Goal: Obtain resource: Obtain resource

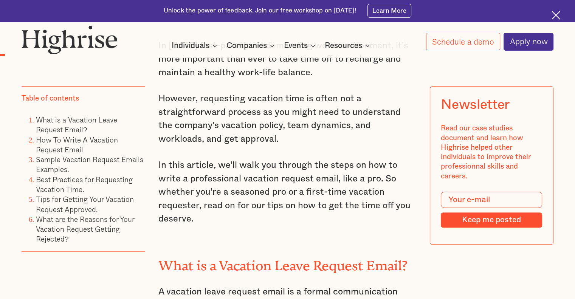
scroll to position [675, 0]
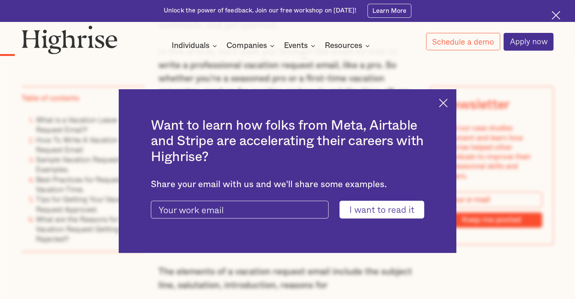
click at [446, 103] on img at bounding box center [443, 103] width 9 height 9
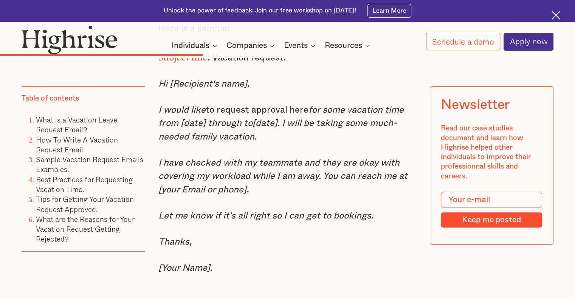
scroll to position [2828, 0]
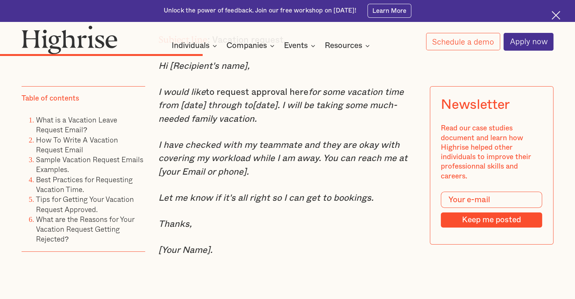
drag, startPoint x: 158, startPoint y: 100, endPoint x: 256, endPoint y: 124, distance: 100.4
click at [256, 124] on p "I would like to request approval here for some vacation time from [date] throug…" at bounding box center [287, 106] width 258 height 40
click at [162, 97] on em "I would like" at bounding box center [181, 92] width 47 height 9
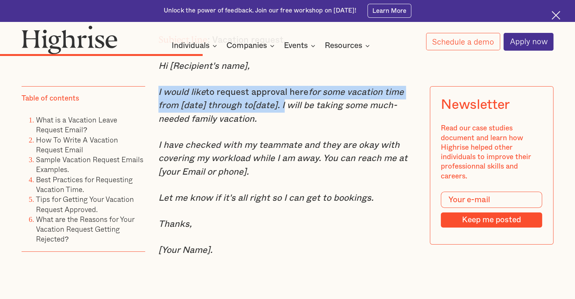
drag, startPoint x: 154, startPoint y: 97, endPoint x: 278, endPoint y: 118, distance: 126.0
copy p "I would like to request approval here for some vacation time from [date] throug…"
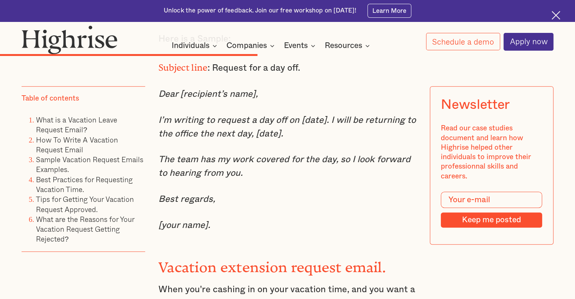
scroll to position [3509, 0]
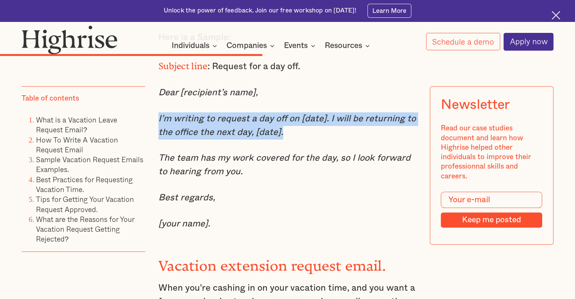
drag, startPoint x: 157, startPoint y: 129, endPoint x: 298, endPoint y: 150, distance: 142.1
click at [298, 139] on p "I’m writing to request a day off on [date]. I will be returning to the office t…" at bounding box center [287, 125] width 258 height 27
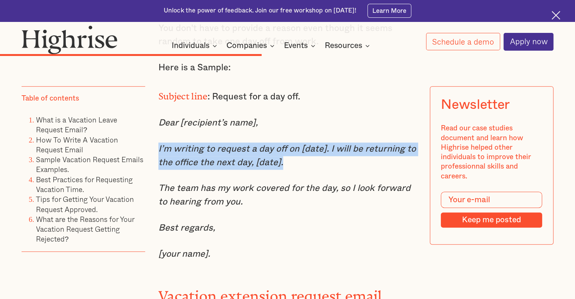
scroll to position [3471, 0]
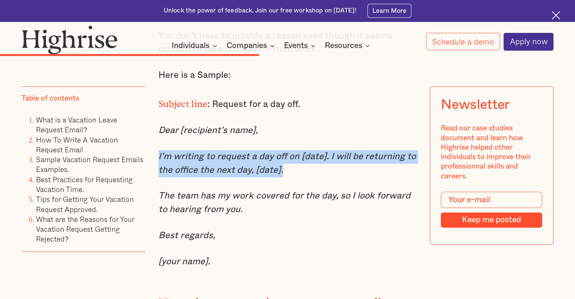
copy em "I’m writing to request a day off on [date]. I will be returning to the office t…"
